Goal: Find specific page/section: Find specific page/section

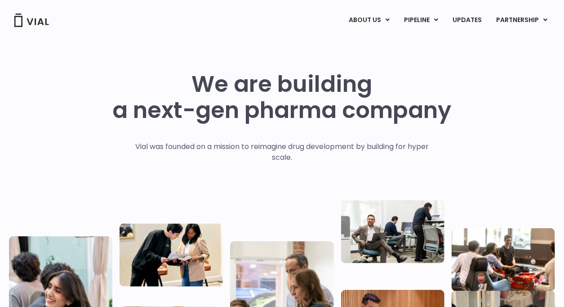
click at [376, 51] on link "CAREERS" at bounding box center [384, 56] width 79 height 14
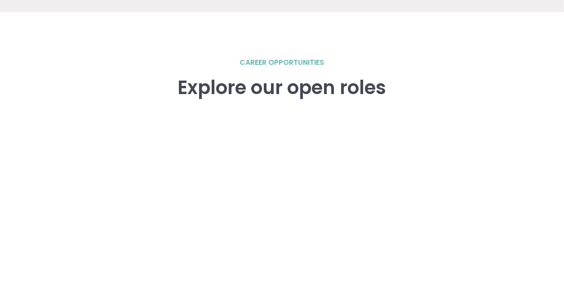
scroll to position [1310, 0]
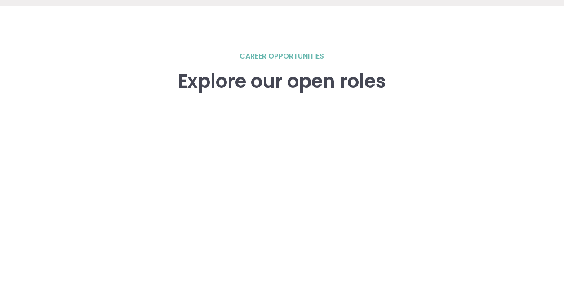
scroll to position [1243, 0]
